Goal: Find contact information: Find contact information

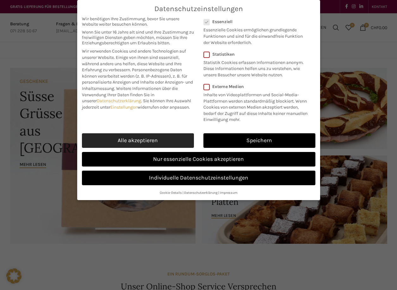
click at [109, 148] on link "Alle akzeptieren" at bounding box center [138, 140] width 112 height 15
checkbox input "true"
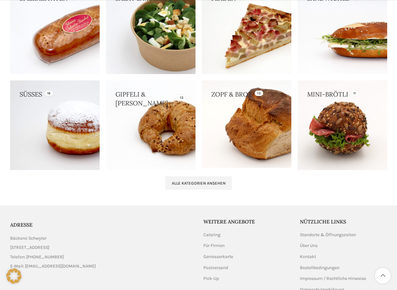
scroll to position [639, 0]
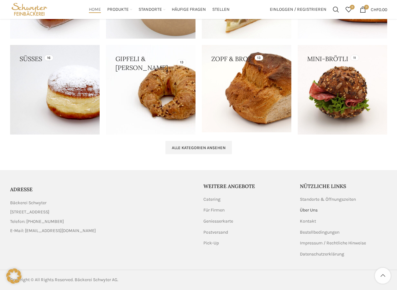
click at [313, 211] on link "Über Uns" at bounding box center [309, 210] width 18 height 6
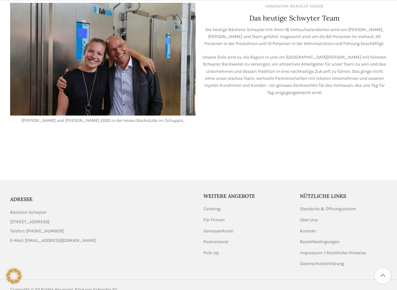
scroll to position [562, 0]
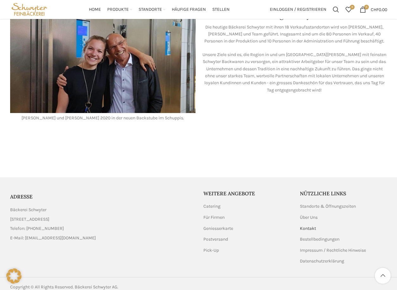
click at [309, 225] on link "Kontakt" at bounding box center [308, 228] width 17 height 6
